Goal: Transaction & Acquisition: Purchase product/service

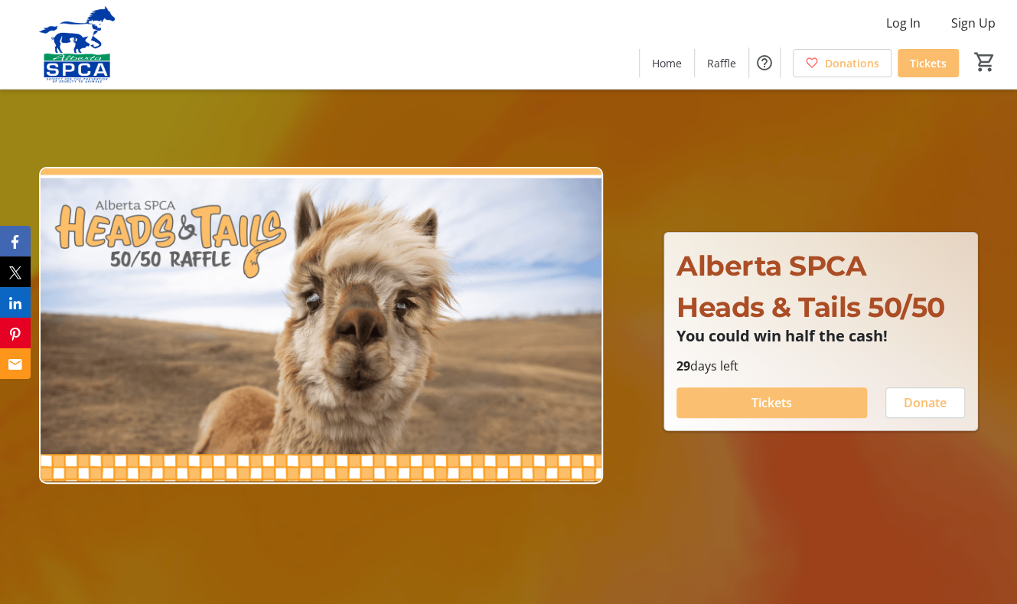
click at [758, 402] on span "Tickets" at bounding box center [771, 402] width 41 height 18
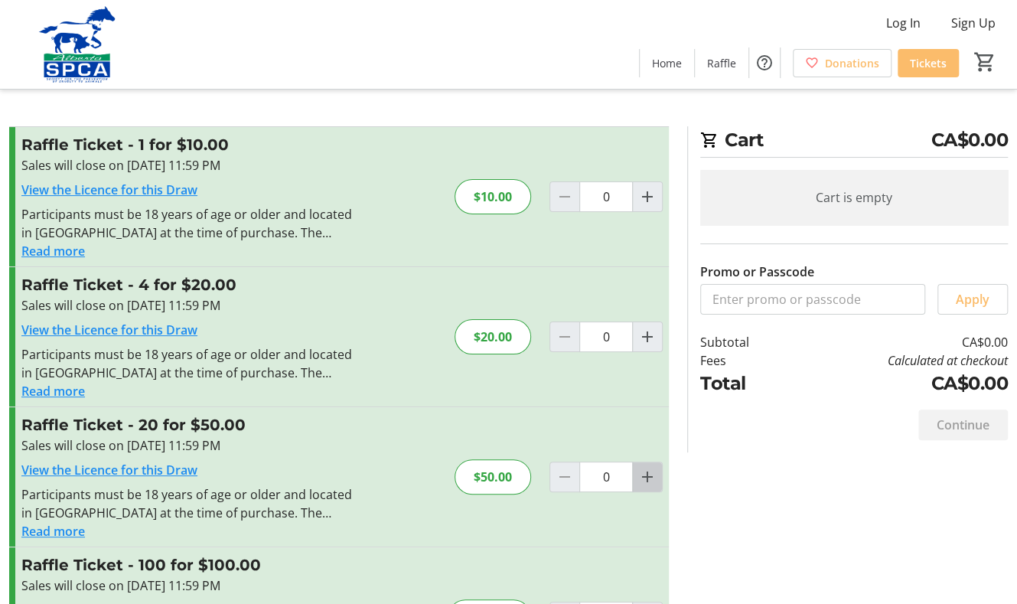
click at [645, 477] on mat-icon "Increment by one" at bounding box center [647, 476] width 18 height 18
type input "1"
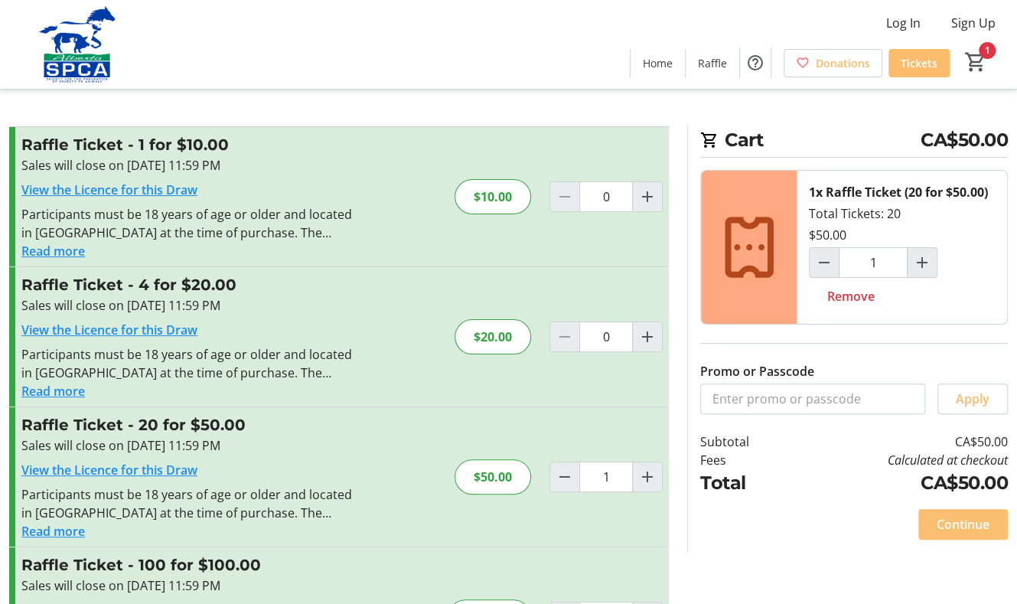
click at [952, 519] on span "Continue" at bounding box center [962, 524] width 53 height 18
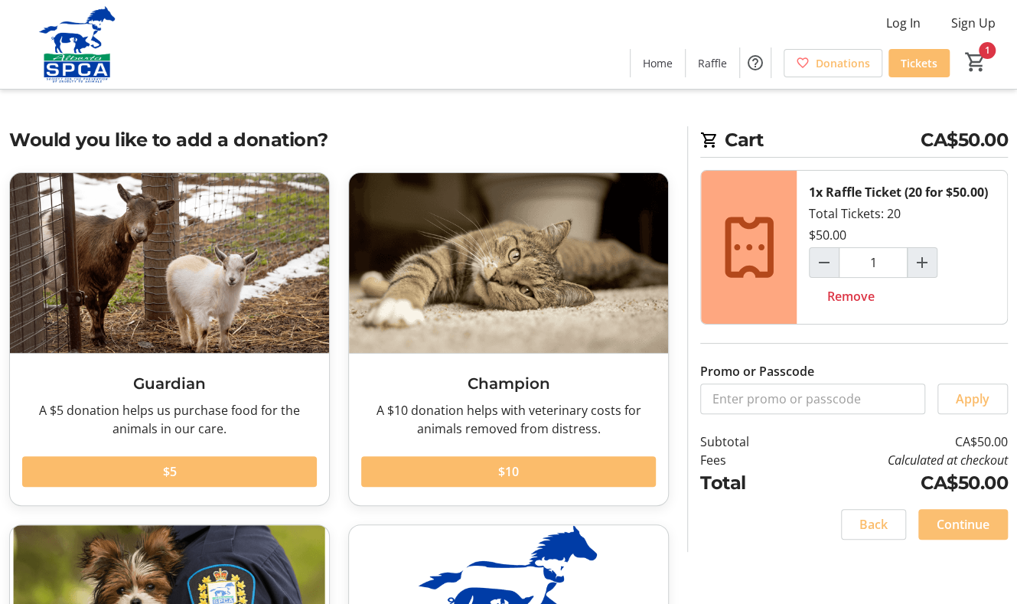
scroll to position [230, 0]
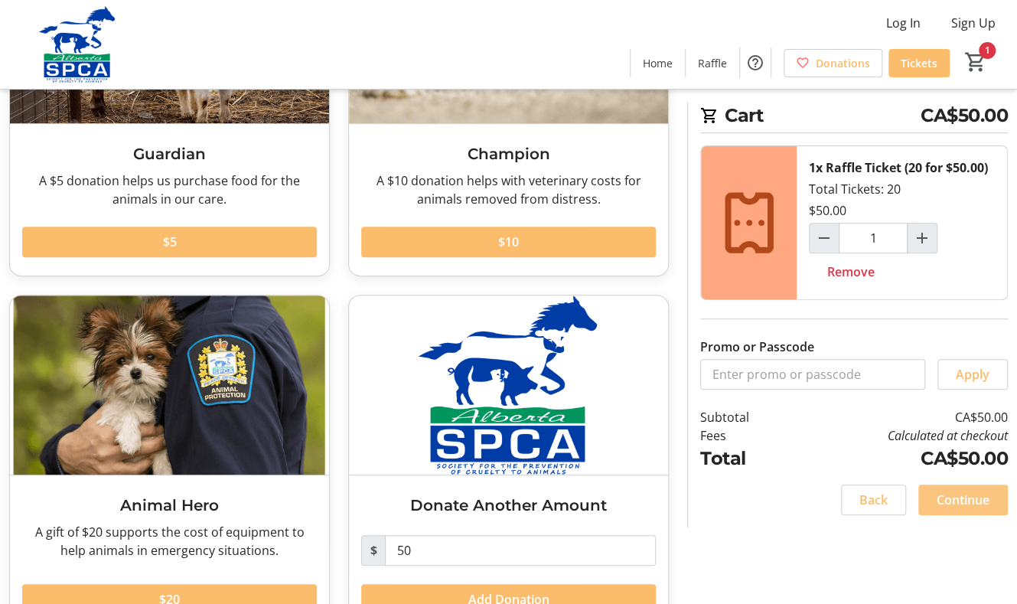
click at [957, 496] on span "Continue" at bounding box center [962, 499] width 53 height 18
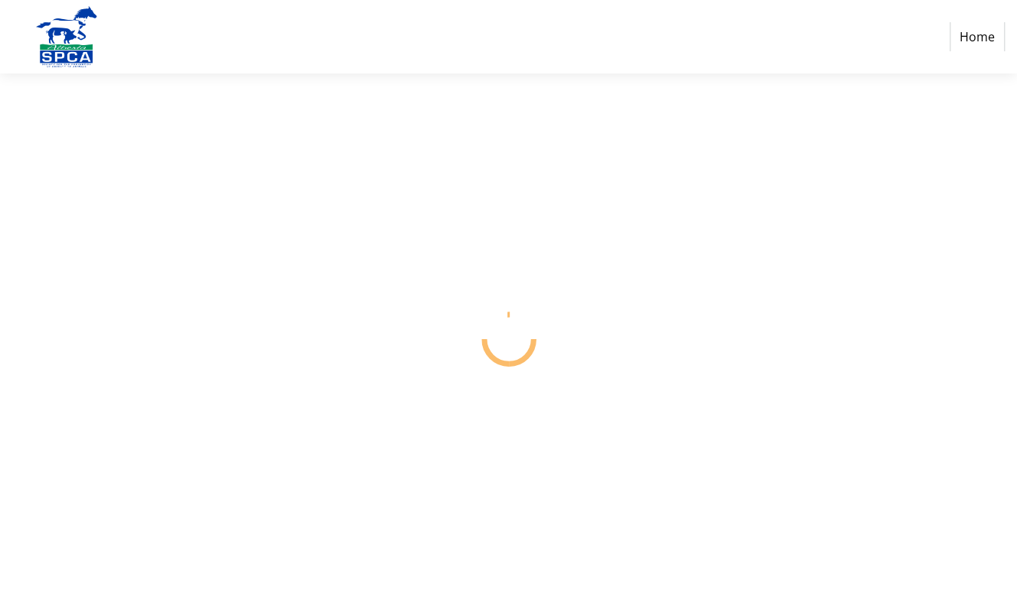
select select "CA"
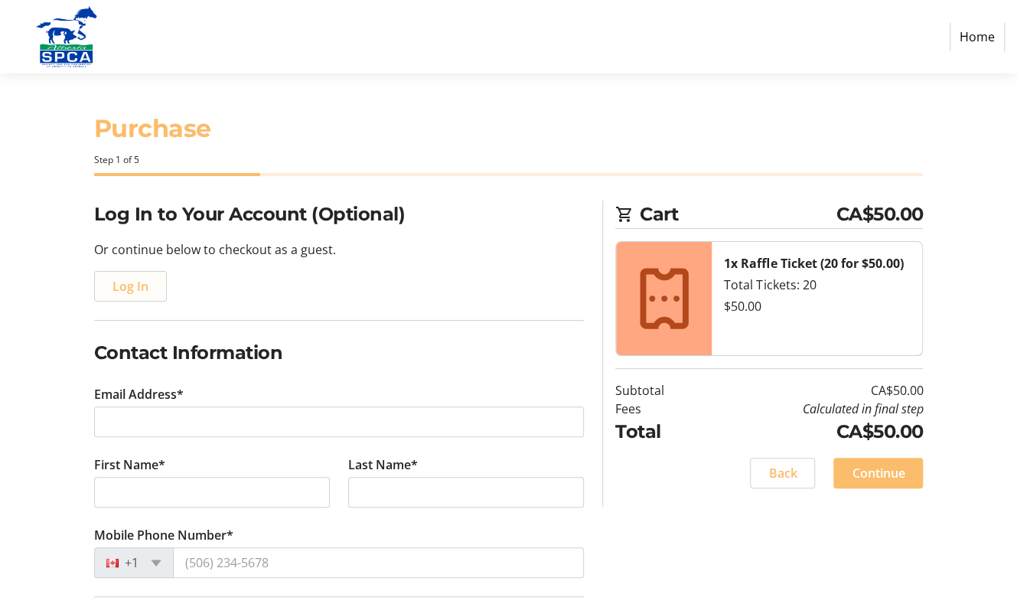
click at [122, 285] on span "Log In" at bounding box center [130, 286] width 36 height 18
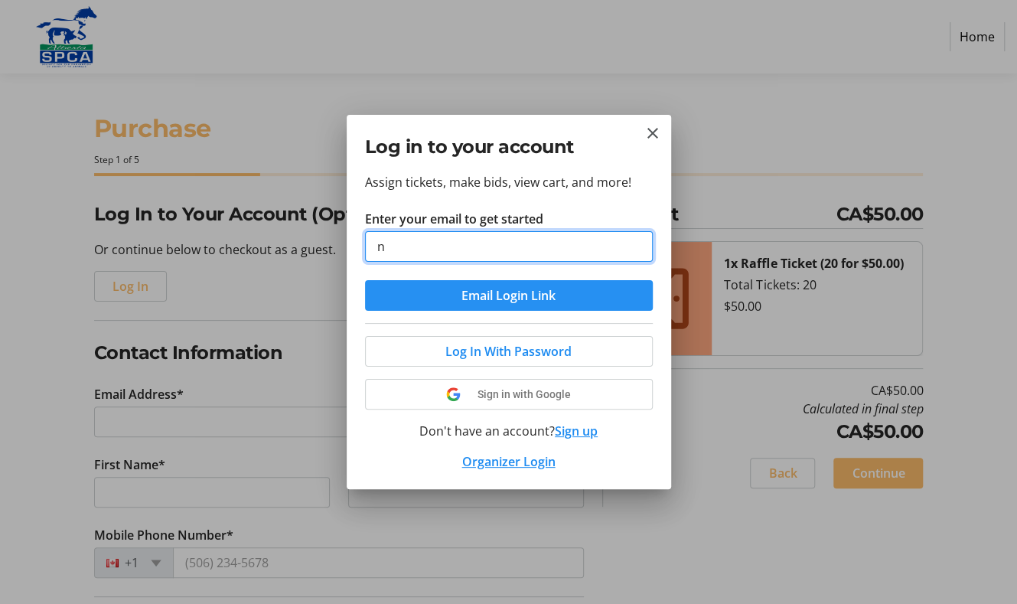
type input "[EMAIL_ADDRESS][DOMAIN_NAME]"
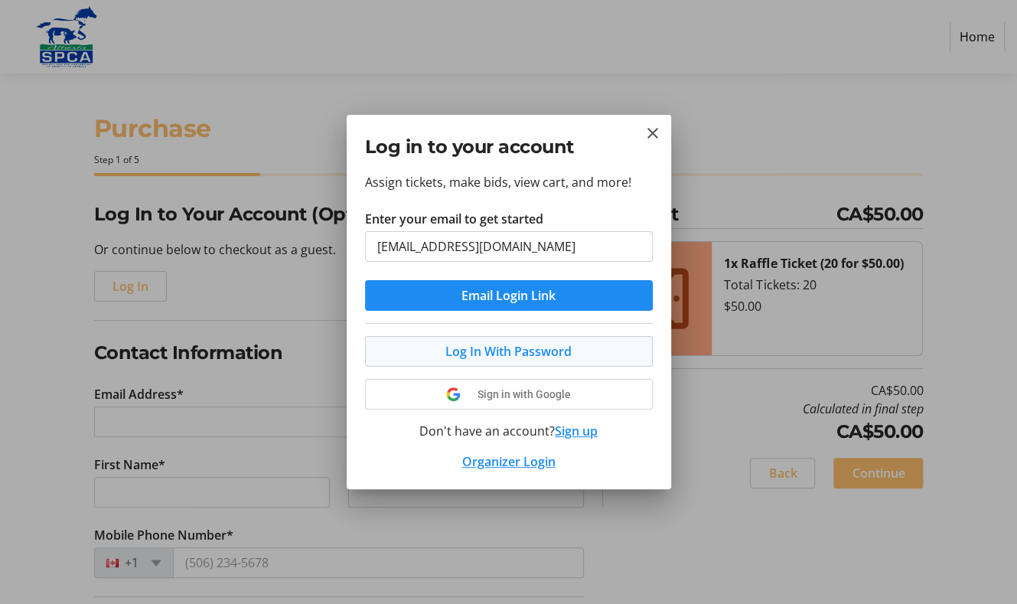
click at [489, 346] on span "Log In With Password" at bounding box center [508, 351] width 126 height 18
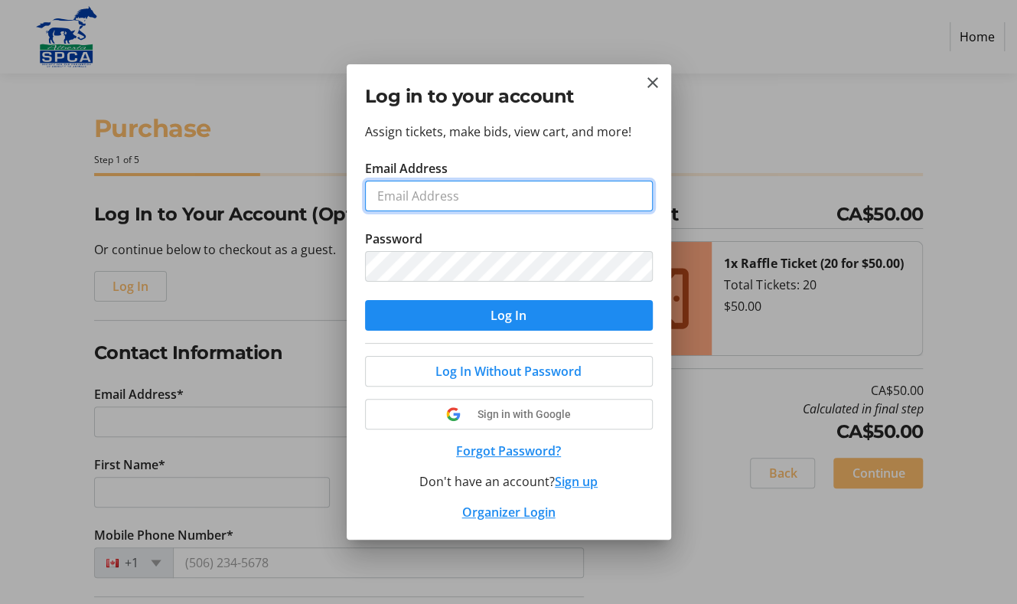
click at [431, 200] on input "Email Address" at bounding box center [509, 196] width 288 height 31
type input "[EMAIL_ADDRESS][DOMAIN_NAME]"
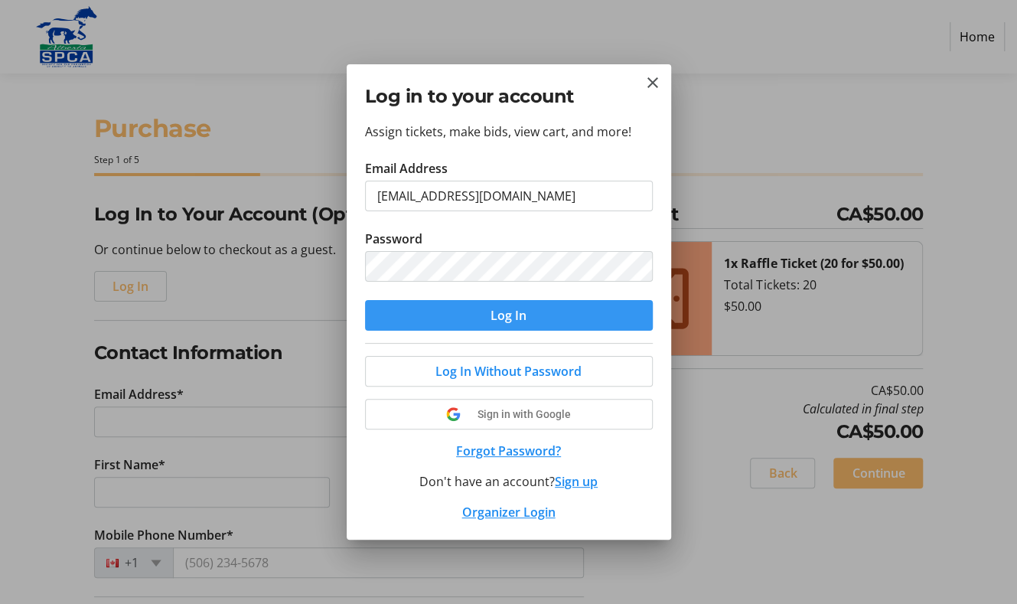
click at [499, 313] on span "Log In" at bounding box center [508, 315] width 36 height 18
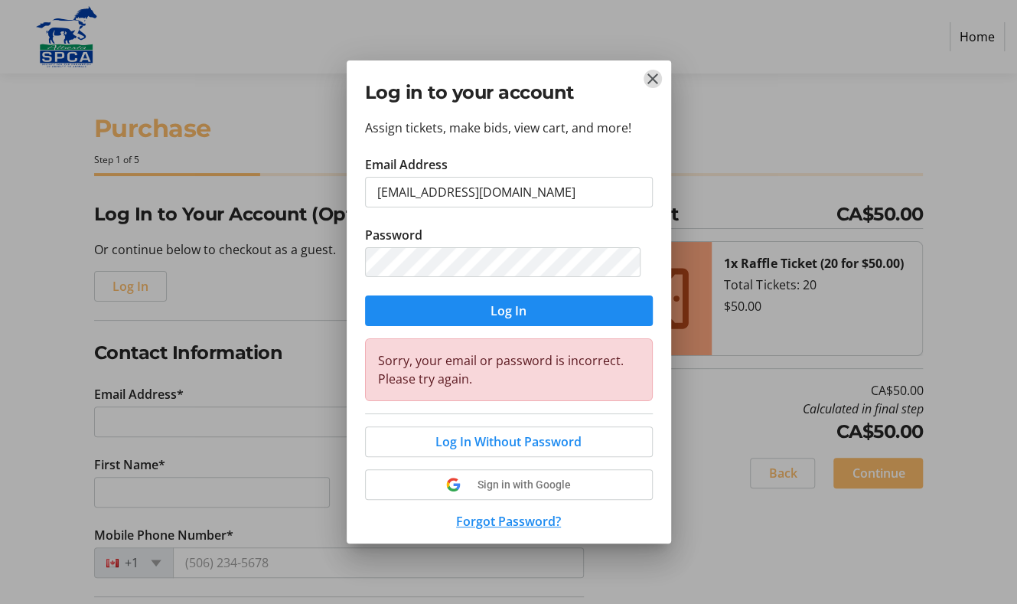
click at [649, 82] on mat-icon "Close" at bounding box center [652, 79] width 18 height 18
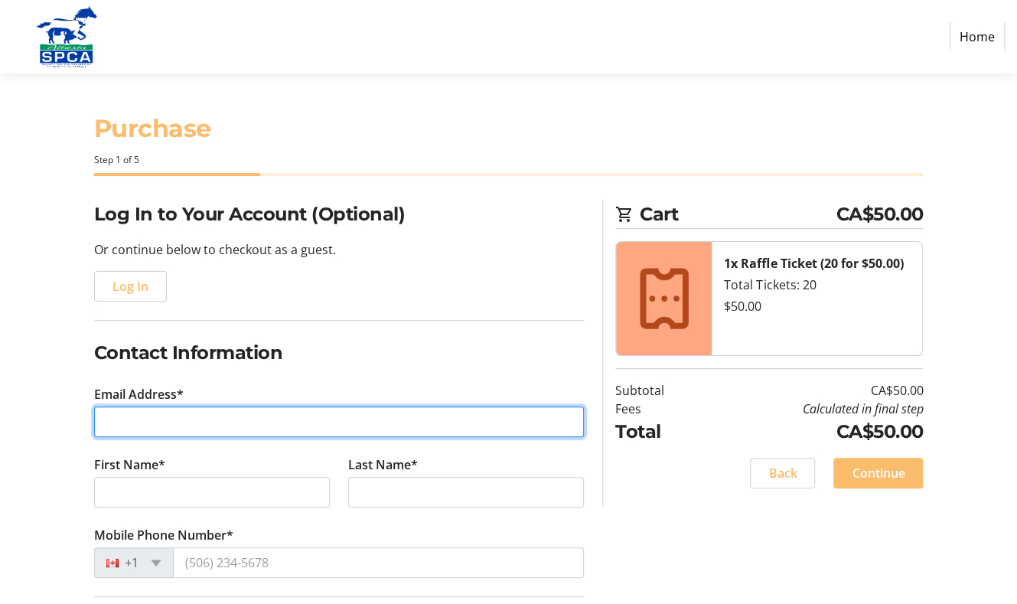
click at [180, 414] on input "Email Address*" at bounding box center [339, 421] width 490 height 31
type input "[EMAIL_ADDRESS][DOMAIN_NAME]"
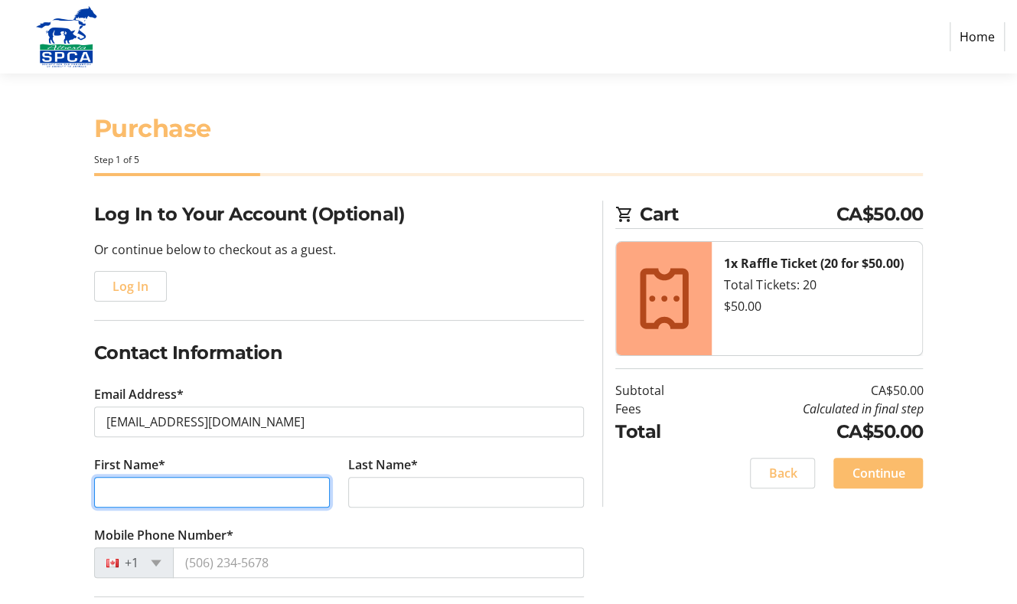
type input "Norm"
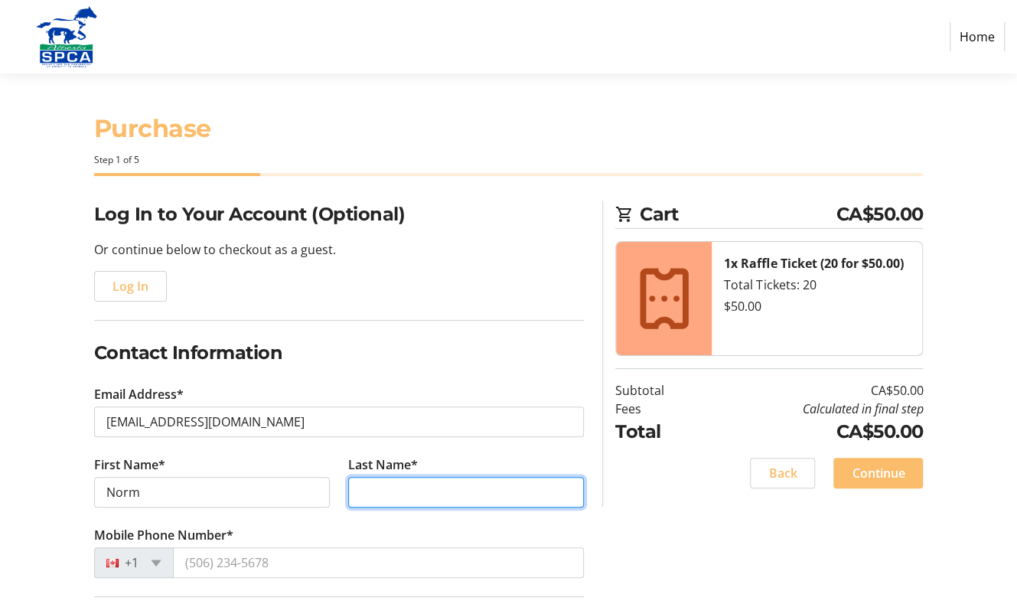
type input "[PERSON_NAME]"
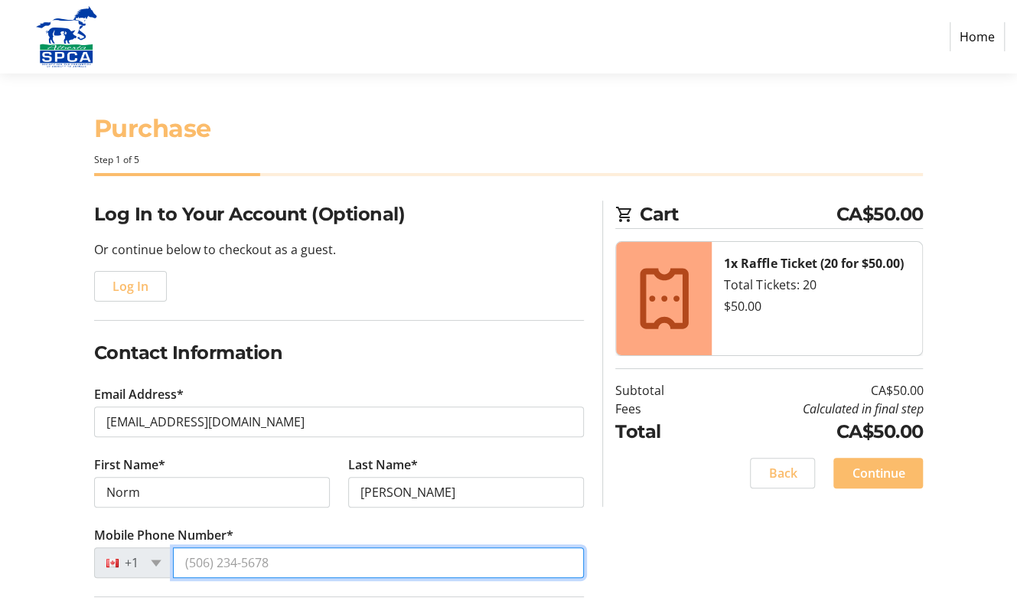
type input "[PHONE_NUMBER]"
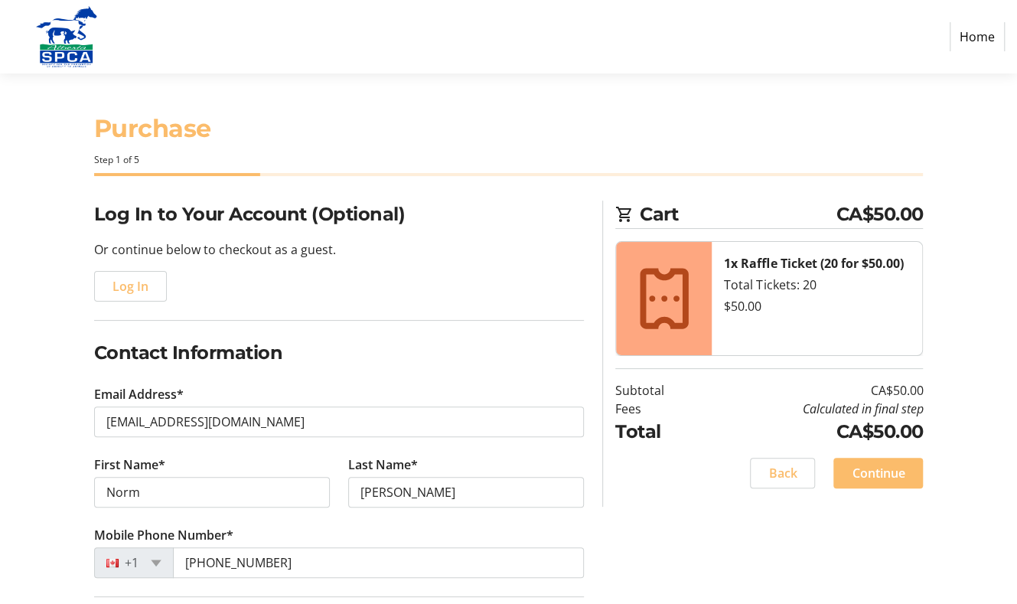
type input "2"
type input "[GEOGRAPHIC_DATA]"
select select "AB"
type input "T8A 2N8"
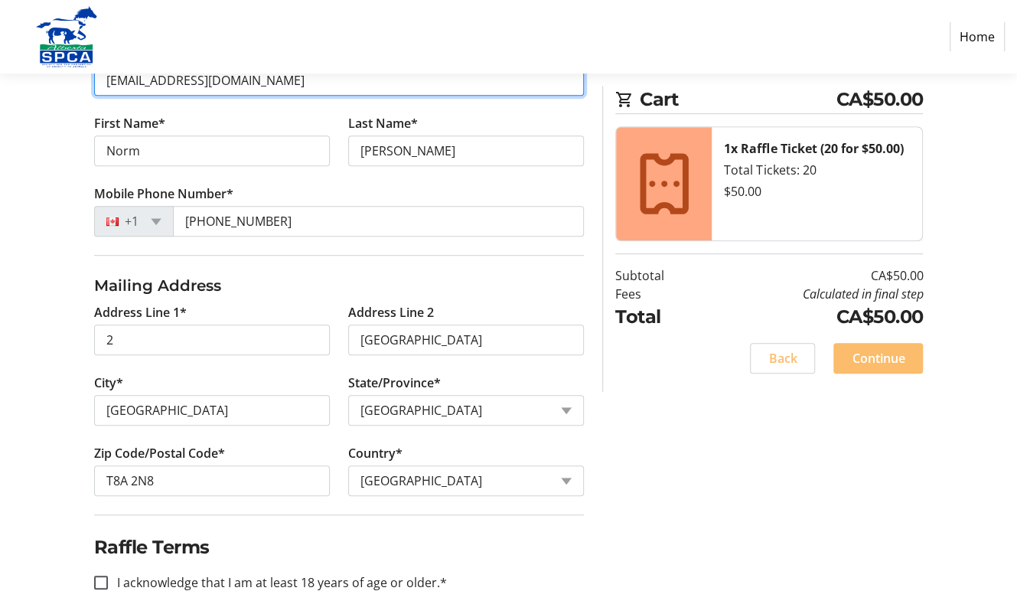
scroll to position [361, 0]
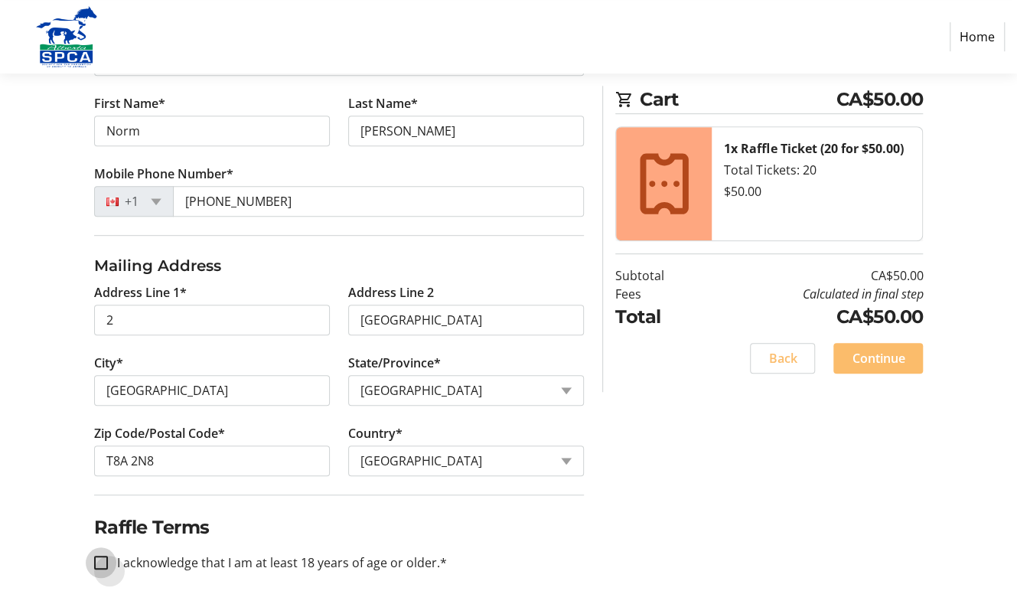
click at [99, 557] on input "I acknowledge that I am at least 18 years of age or older.*" at bounding box center [101, 562] width 14 height 14
checkbox input "true"
click at [879, 359] on span "Continue" at bounding box center [877, 358] width 53 height 18
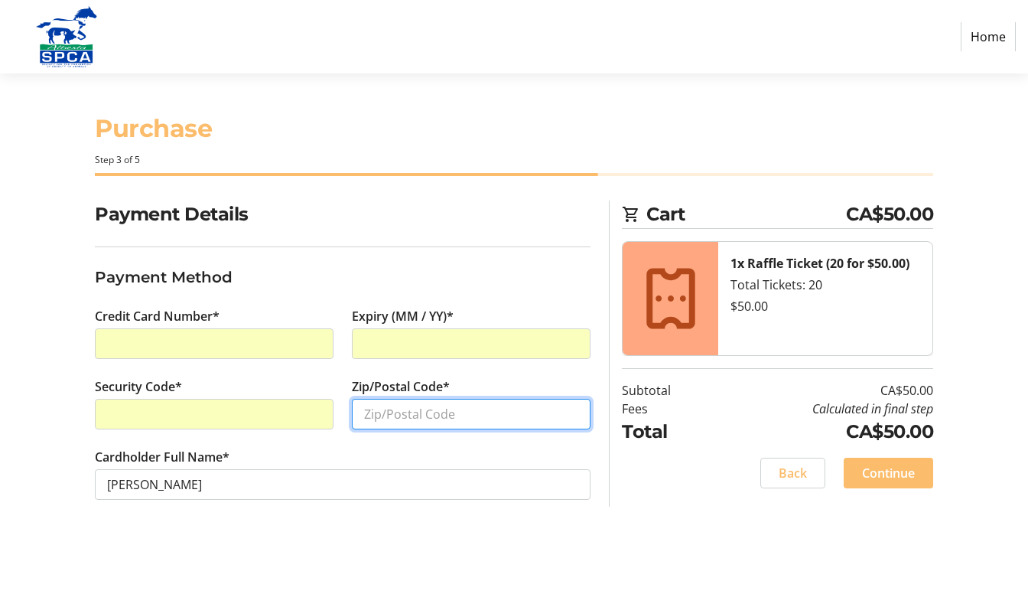
click at [402, 418] on input "Zip/Postal Code*" at bounding box center [471, 414] width 239 height 31
type input "T8A 2N8"
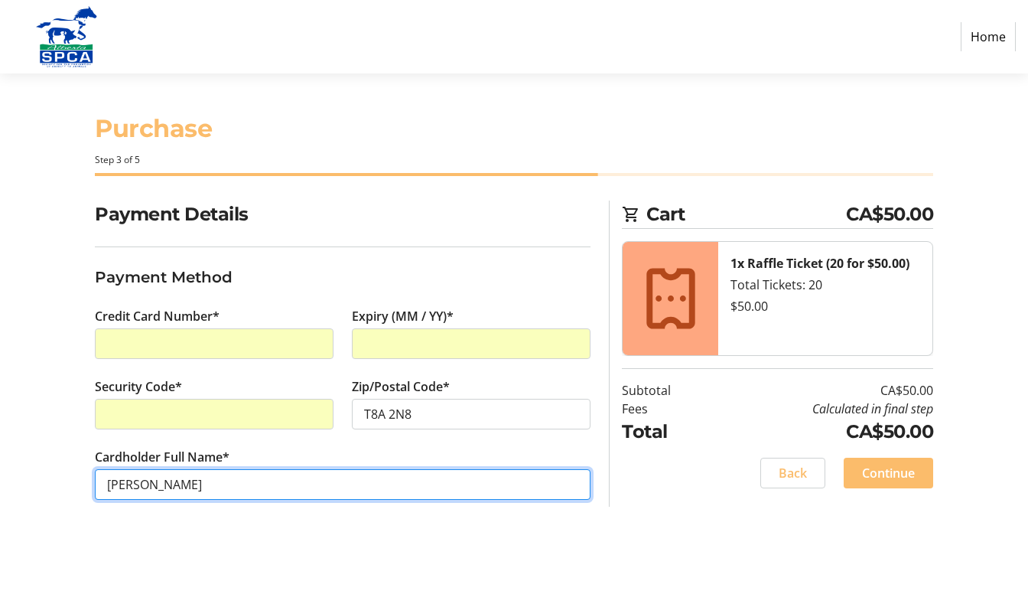
click at [139, 482] on input "[PERSON_NAME]" at bounding box center [343, 484] width 496 height 31
type input "[PERSON_NAME]"
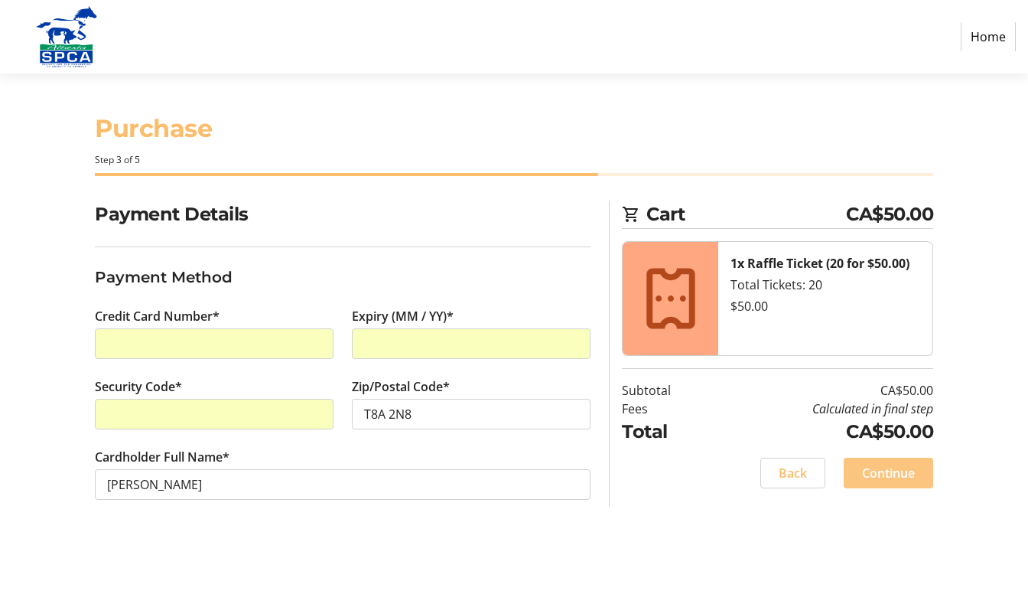
click at [875, 468] on span "Continue" at bounding box center [888, 473] width 53 height 18
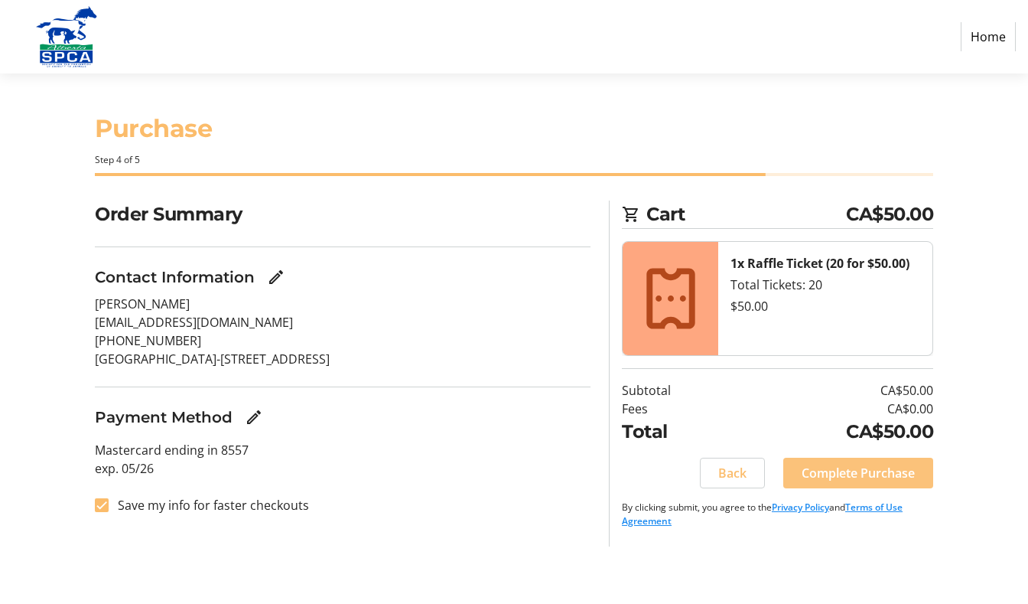
click at [875, 468] on span "Complete Purchase" at bounding box center [858, 473] width 113 height 18
